Goal: Task Accomplishment & Management: Use online tool/utility

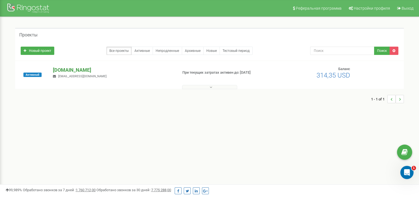
click at [76, 71] on p "[DOMAIN_NAME]" at bounding box center [113, 69] width 120 height 7
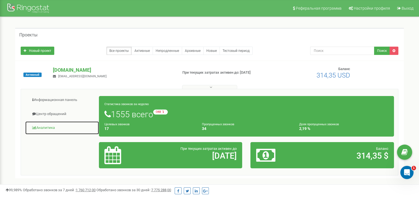
click at [42, 127] on link "Аналитика" at bounding box center [62, 128] width 74 height 14
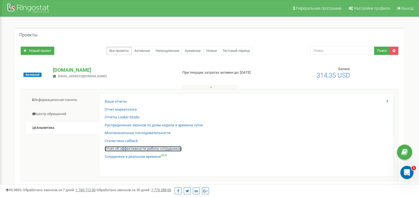
click at [125, 149] on link "Отчет об эффективности работы сотрудников" at bounding box center [143, 148] width 77 height 5
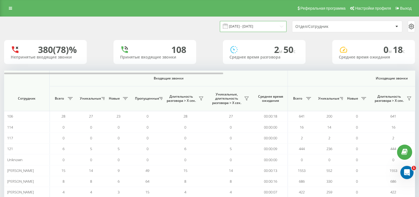
click at [254, 25] on input "[DATE] - [DATE]" at bounding box center [253, 26] width 67 height 11
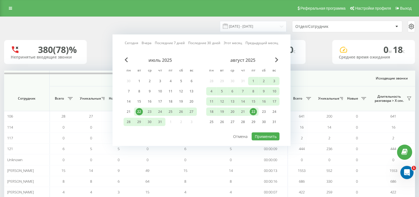
click at [253, 112] on div "22" at bounding box center [253, 111] width 7 height 7
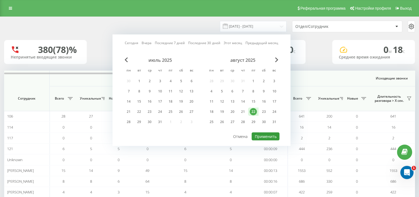
click at [273, 135] on button "Применить" at bounding box center [266, 136] width 28 height 8
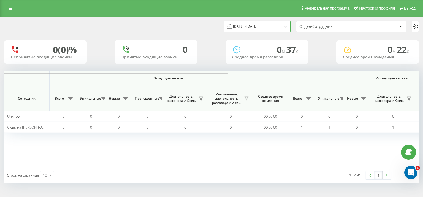
click at [256, 30] on input "[DATE] - [DATE]" at bounding box center [257, 26] width 67 height 11
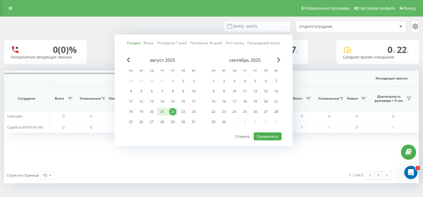
click at [163, 111] on div "21" at bounding box center [162, 111] width 7 height 7
click at [271, 138] on button "Применить" at bounding box center [268, 136] width 28 height 8
type input "[DATE] - [DATE]"
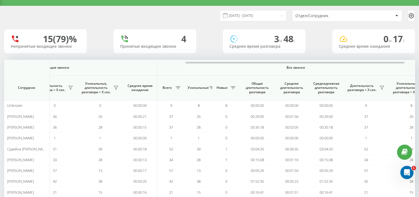
scroll to position [0, 358]
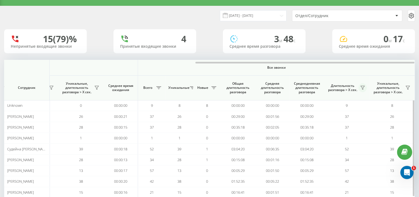
click at [361, 88] on icon at bounding box center [363, 87] width 4 height 4
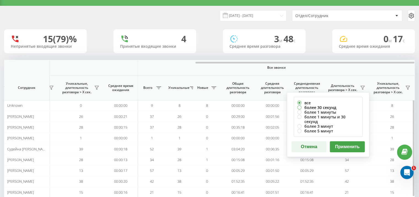
click at [325, 105] on label "более 30 секунд" at bounding box center [328, 107] width 62 height 5
radio input "true"
click at [350, 141] on button "Применить" at bounding box center [347, 146] width 35 height 11
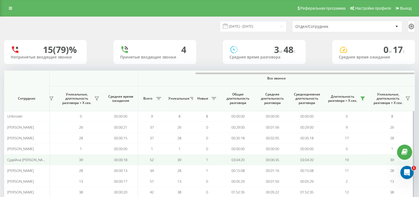
scroll to position [37, 0]
